Goal: Transaction & Acquisition: Book appointment/travel/reservation

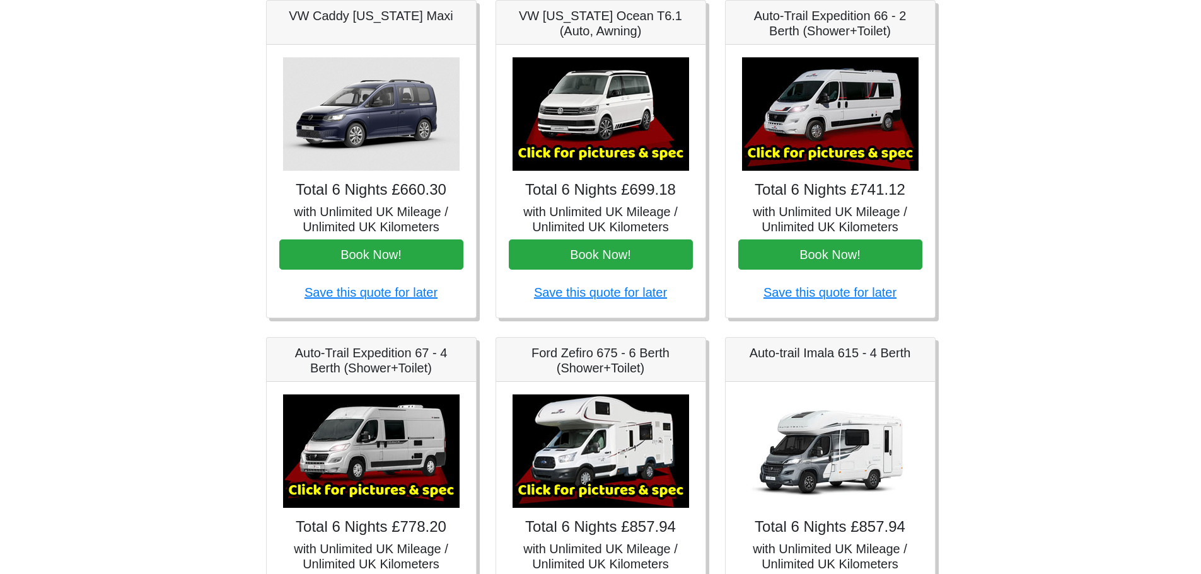
scroll to position [180, 0]
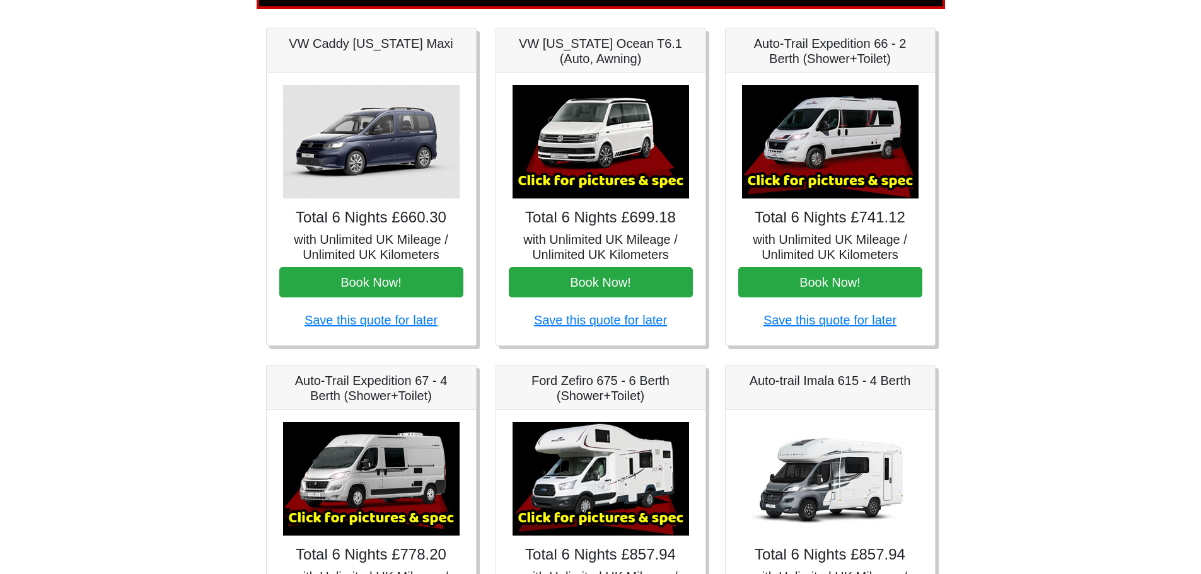
drag, startPoint x: 821, startPoint y: 279, endPoint x: 1028, endPoint y: 209, distance: 218.3
click at [1111, 156] on body "CENTRAL RESERVATIONS FOR ALL ENQUIRIES 00 44 ( 0 ) 1942 778899 Easicampers Book…" at bounding box center [600, 449] width 1201 height 1258
click at [839, 279] on button "Book Now!" at bounding box center [830, 282] width 184 height 30
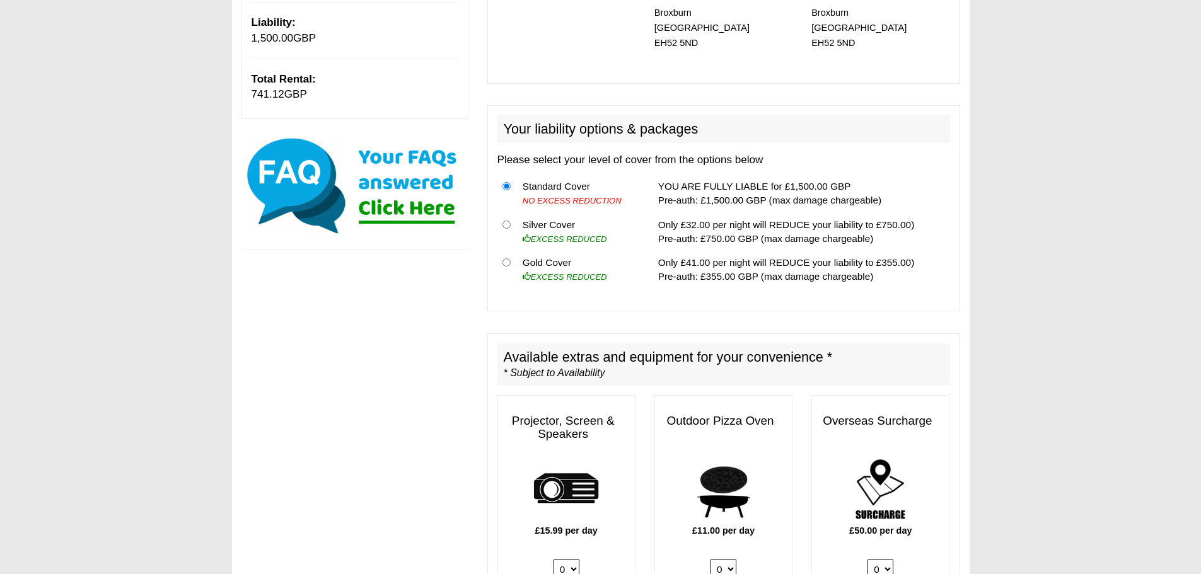
scroll to position [315, 0]
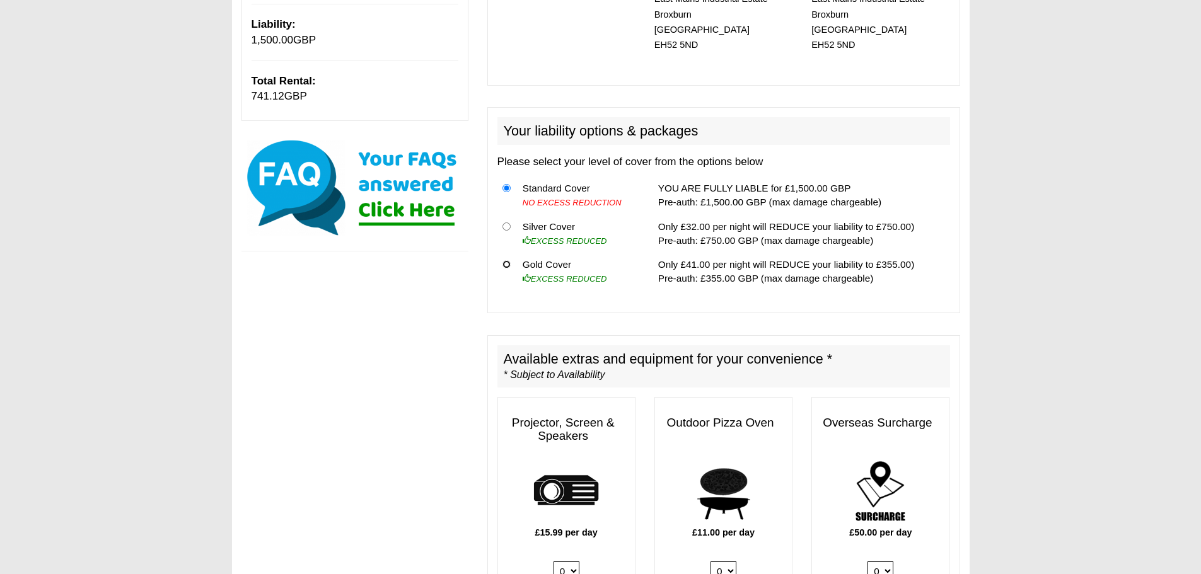
click at [506, 260] on input "radio" at bounding box center [506, 264] width 8 height 8
radio input "true"
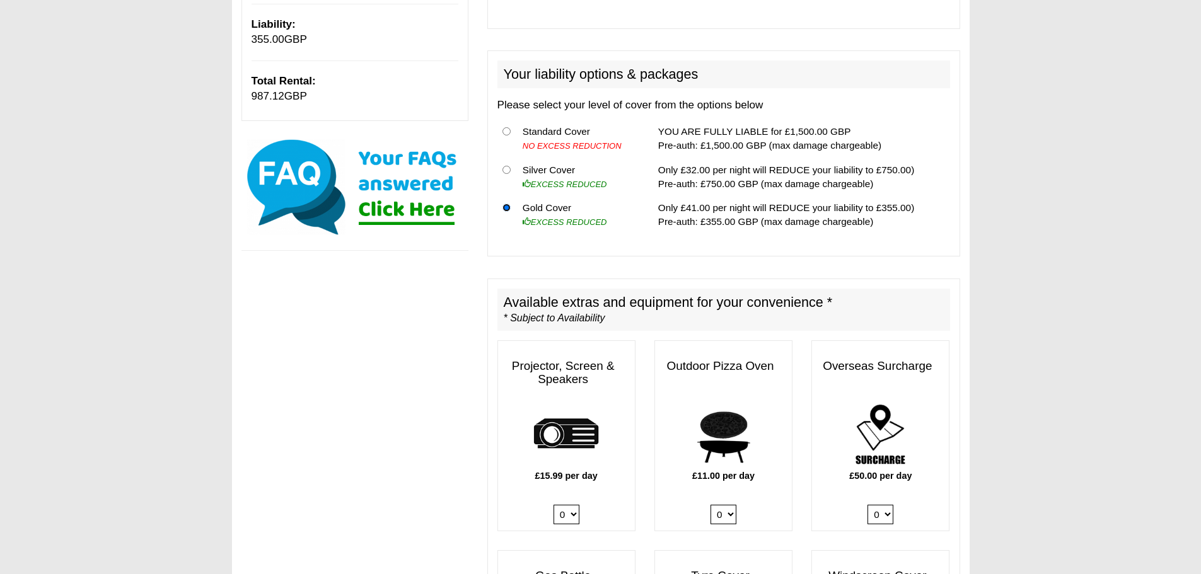
scroll to position [120, 0]
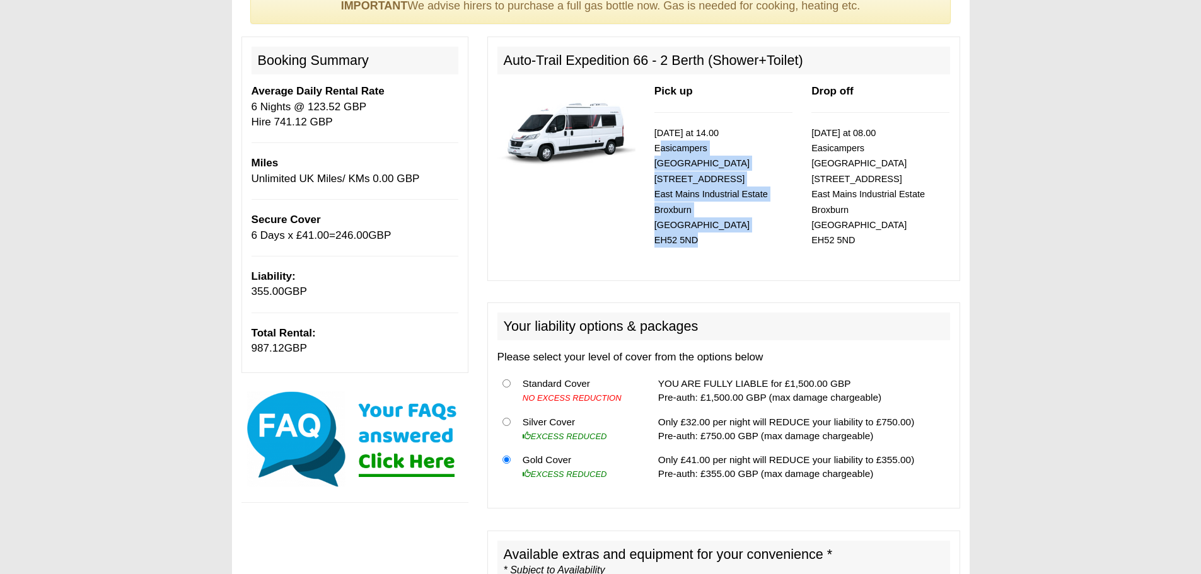
drag, startPoint x: 653, startPoint y: 149, endPoint x: 697, endPoint y: 226, distance: 88.7
click at [700, 226] on div "Pick up [DATE] at 14.00 Easicampers [GEOGRAPHIC_DATA] [STREET_ADDRESS]" at bounding box center [723, 177] width 157 height 187
copy small "Easicampers [GEOGRAPHIC_DATA] [STREET_ADDRESS]"
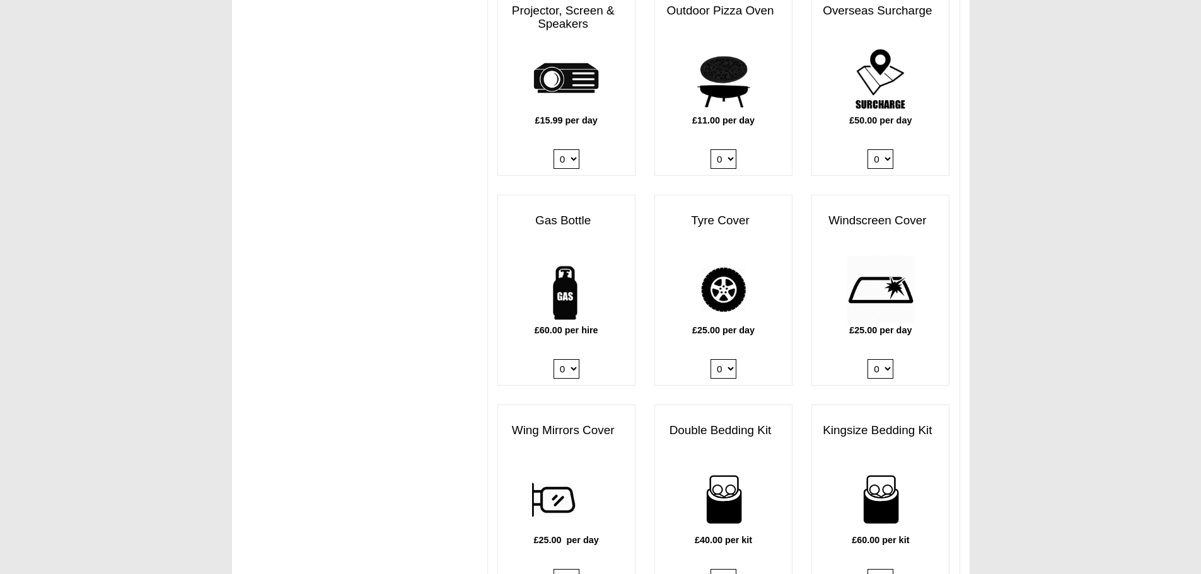
scroll to position [756, 0]
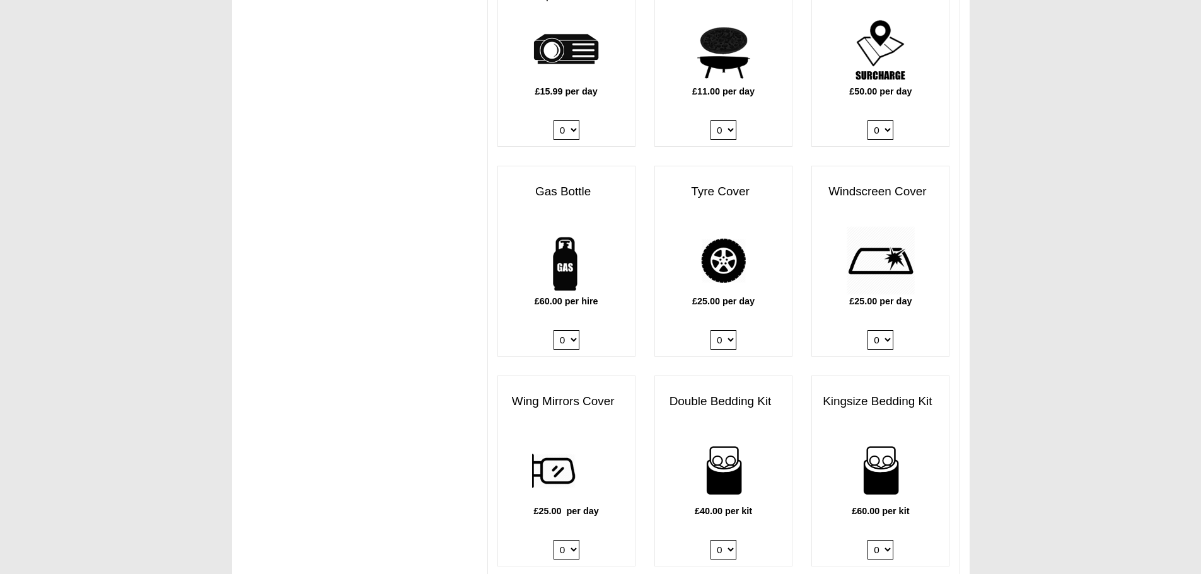
click at [575, 330] on select "0 1" at bounding box center [566, 340] width 26 height 20
click at [553, 330] on select "0 1" at bounding box center [566, 340] width 26 height 20
click at [572, 335] on select "0 1" at bounding box center [566, 340] width 26 height 20
select select "Gas Bottle x QTY 1 @ 60.00 GBP per hire."
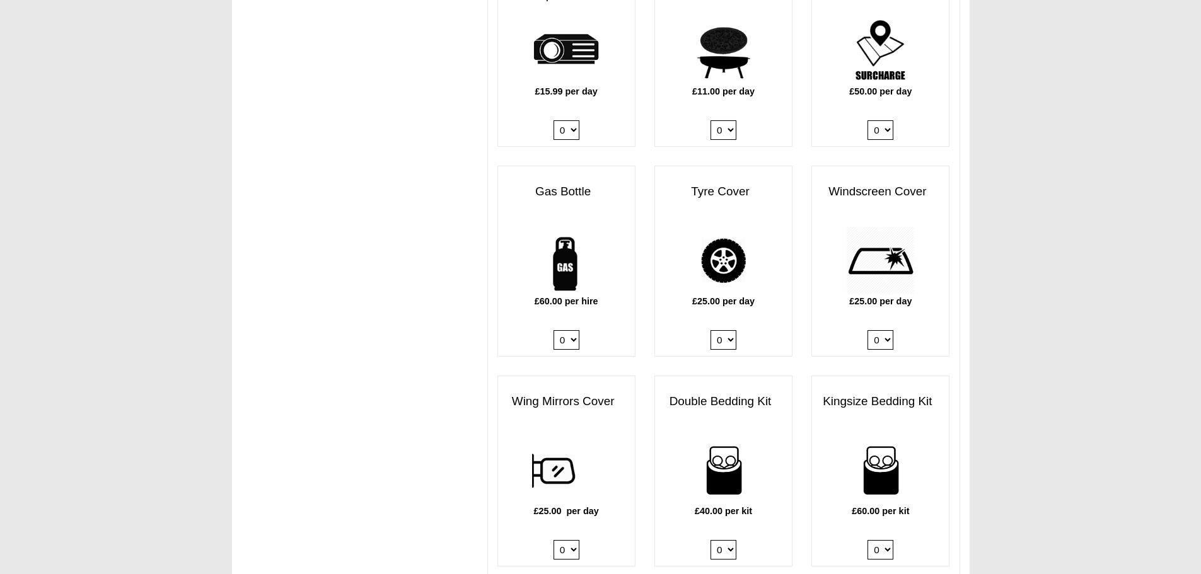
click at [553, 330] on select "0 1" at bounding box center [566, 340] width 26 height 20
click at [730, 330] on select "0 1" at bounding box center [723, 340] width 26 height 20
select select "Tyre Cover @ 25.00 GBP per day."
click at [710, 330] on select "0 1" at bounding box center [723, 340] width 26 height 20
click at [881, 330] on select "0 1" at bounding box center [880, 340] width 26 height 20
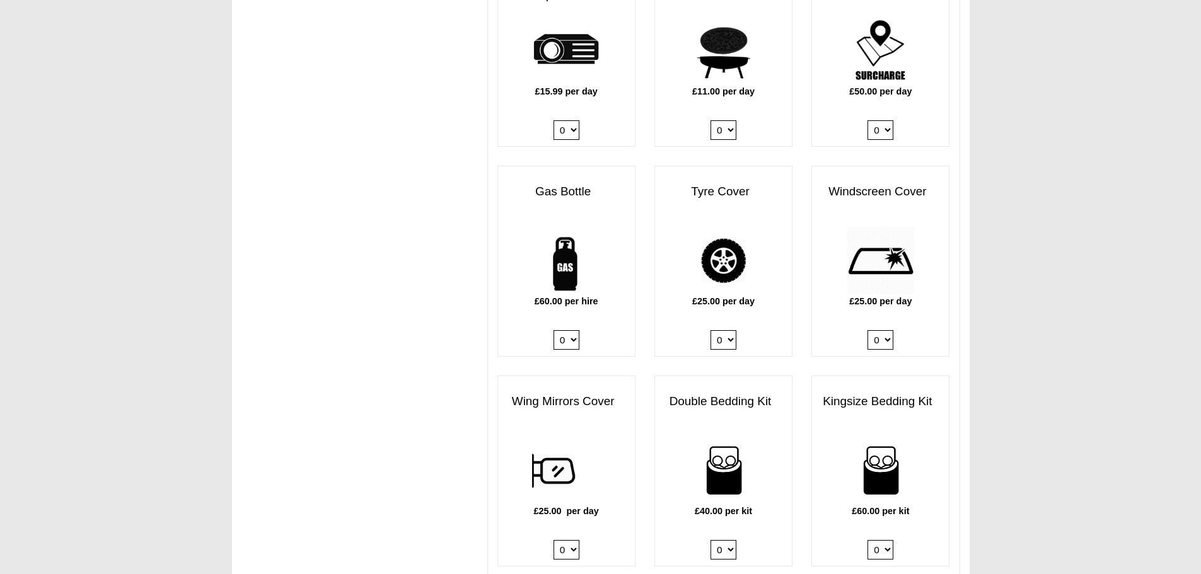
select select "Windscreen Cover @ 25.00 GBP per day."
click at [867, 330] on select "0 1" at bounding box center [880, 340] width 26 height 20
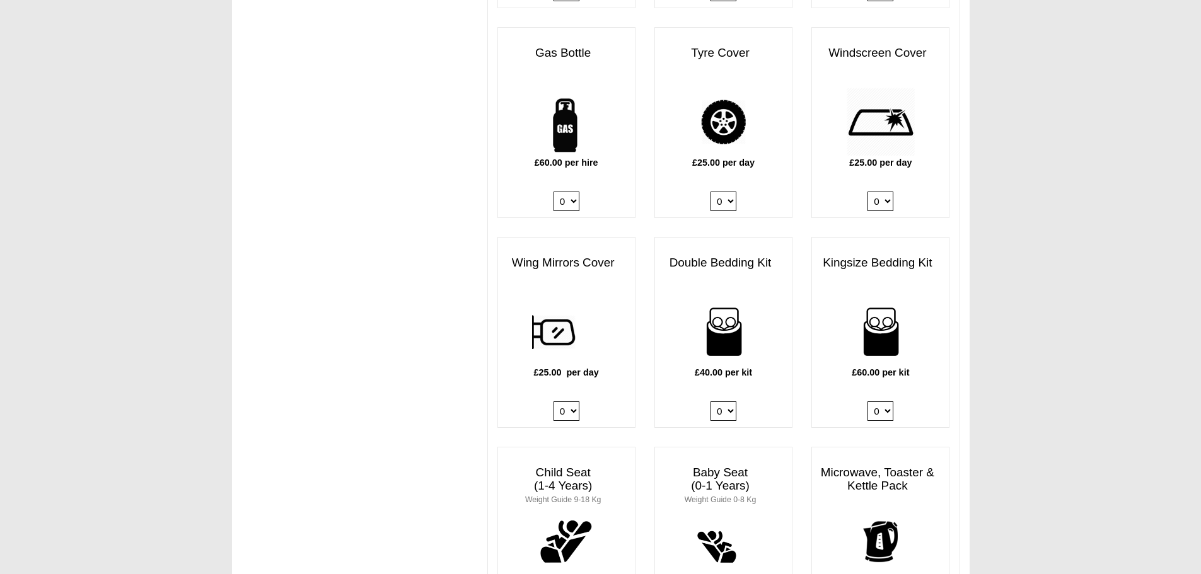
scroll to position [945, 0]
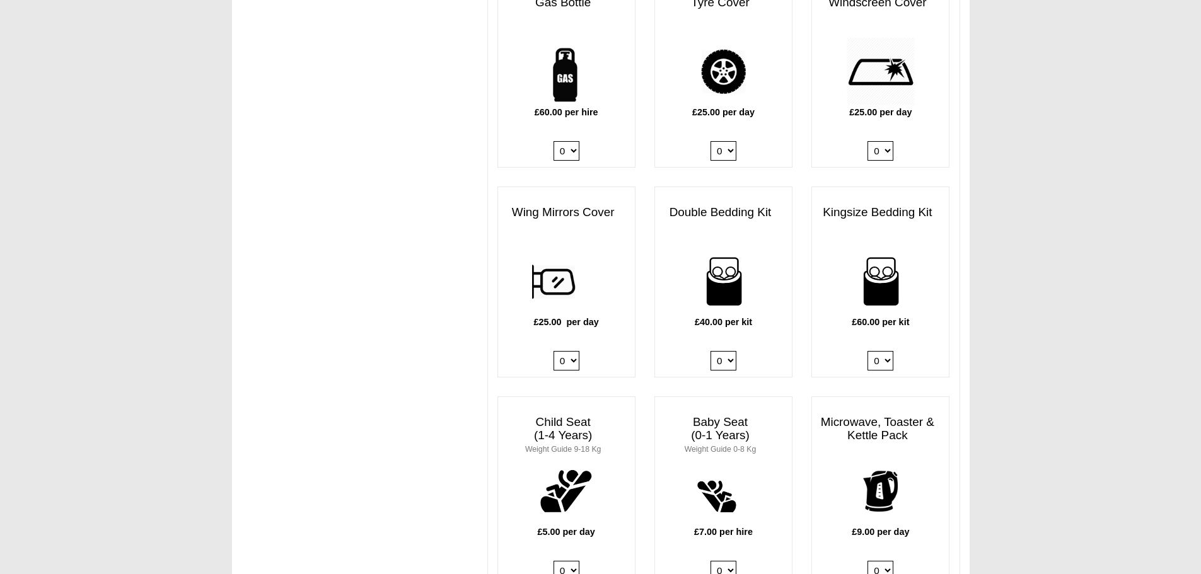
click at [574, 352] on select "0 1" at bounding box center [566, 361] width 26 height 20
select select "Wing Mirrors Cover @ 25.00 GBP per day."
click at [553, 351] on select "0 1" at bounding box center [566, 361] width 26 height 20
click at [884, 351] on select "0 1 2 3 4" at bounding box center [880, 361] width 26 height 20
select select "Kingsize Bedding Kit x QTY 1 @ 60.00 GBP per kit."
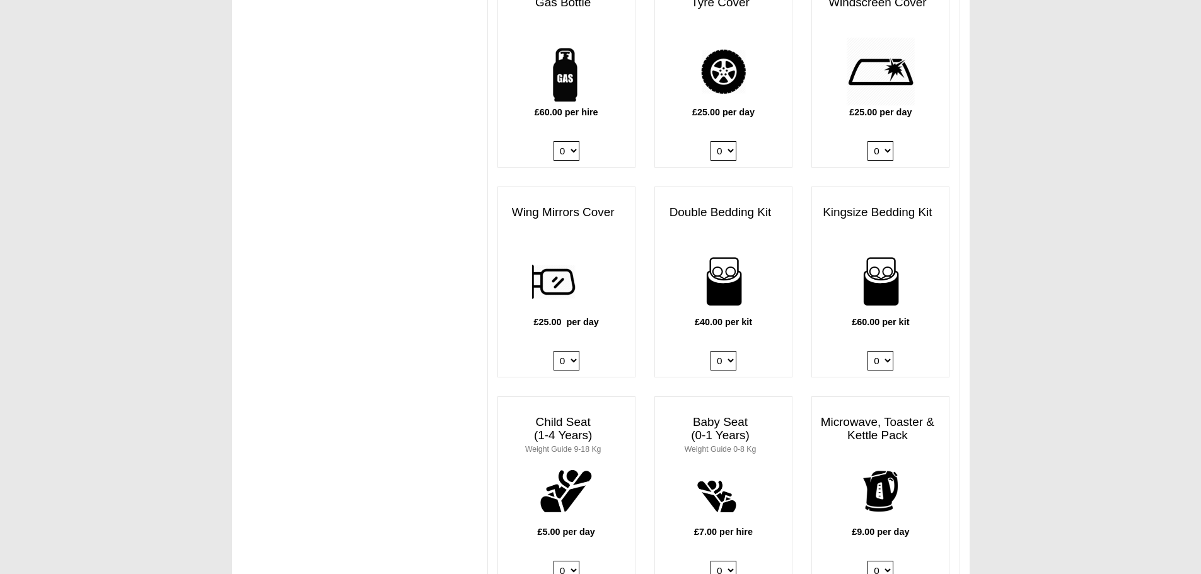
click at [867, 351] on select "0 1 2 3 4" at bounding box center [880, 361] width 26 height 20
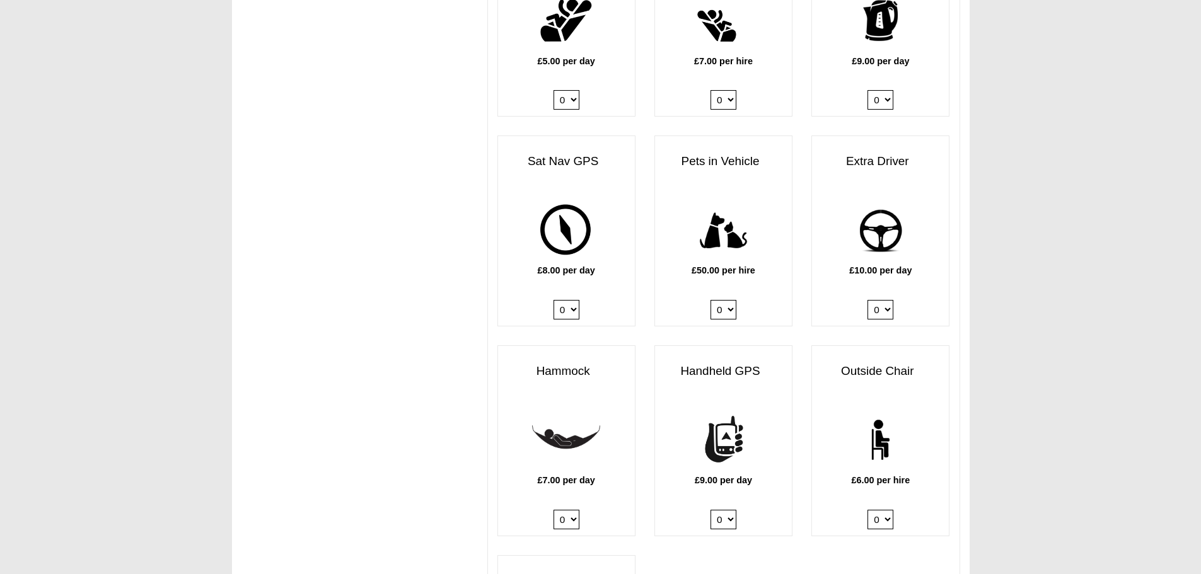
scroll to position [1450, 0]
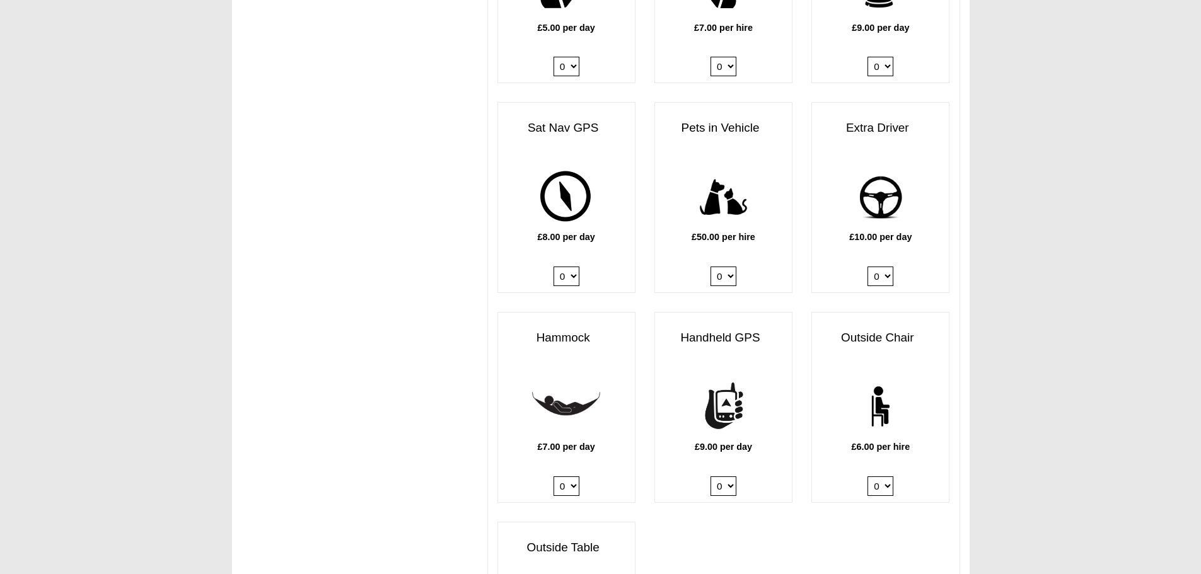
click at [575, 269] on select "0 1" at bounding box center [566, 277] width 26 height 20
select select "Sat Nav GPS x QTY 1 @ 8.00 GBP per day."
click at [553, 267] on select "0 1" at bounding box center [566, 277] width 26 height 20
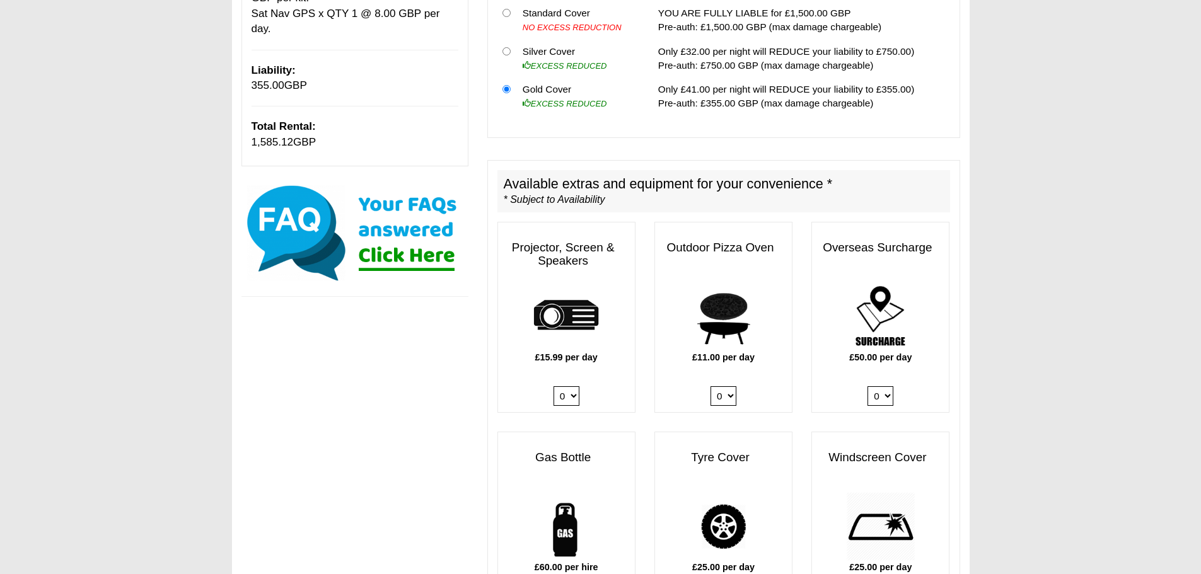
scroll to position [0, 0]
